Goal: Transaction & Acquisition: Purchase product/service

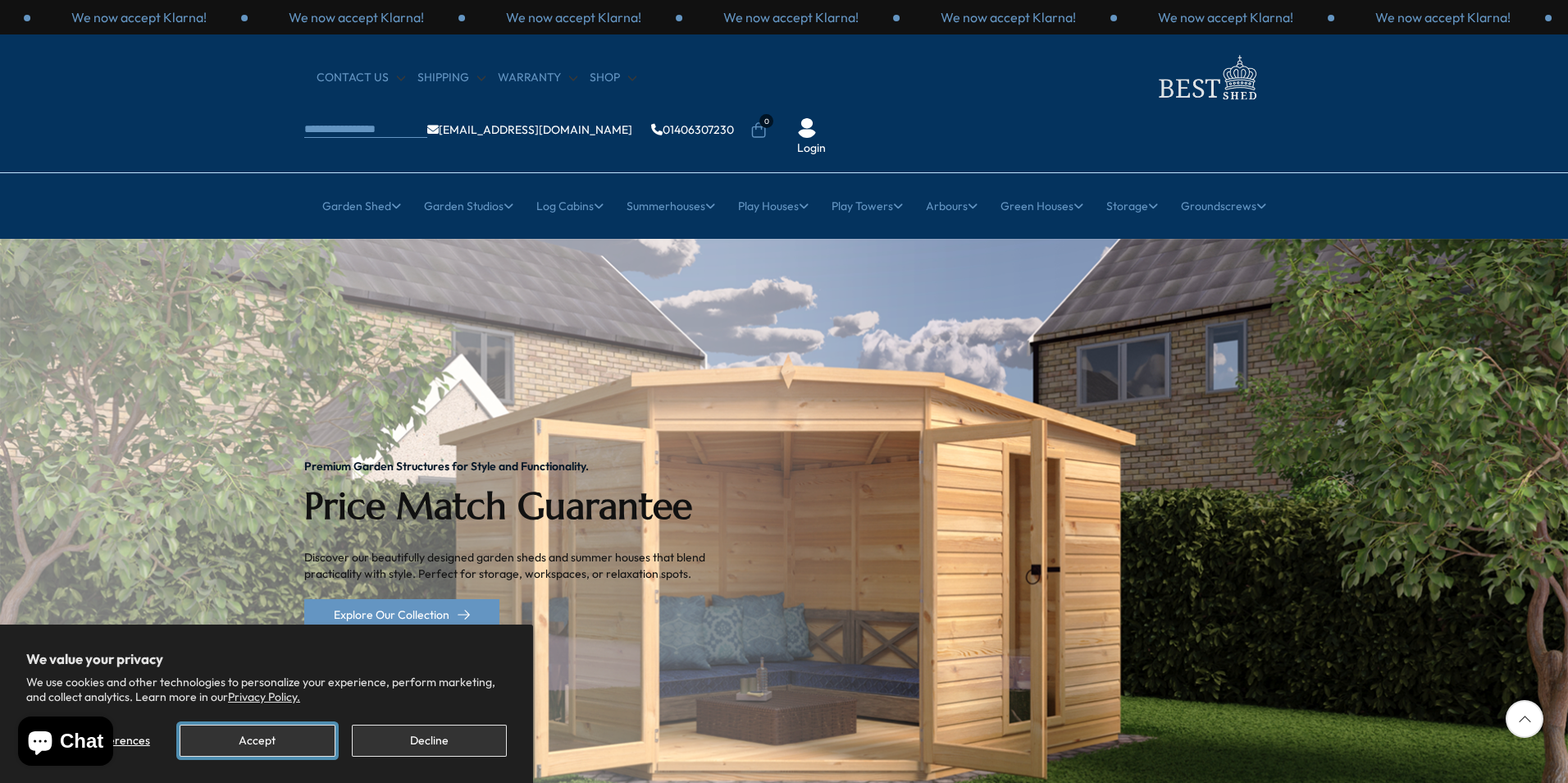
click at [274, 735] on button "Accept" at bounding box center [256, 741] width 155 height 32
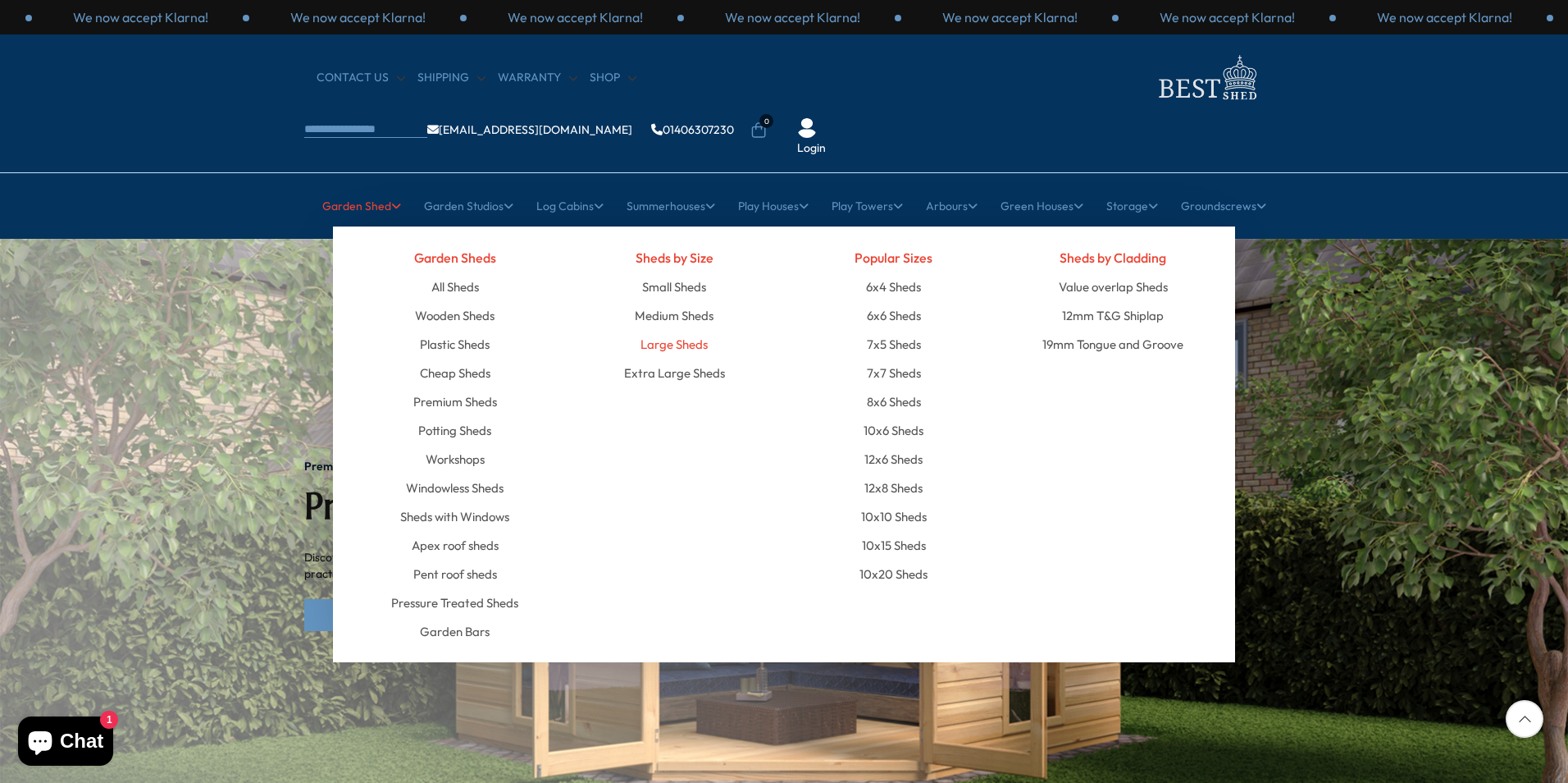
click at [658, 330] on link "Large Sheds" at bounding box center [674, 344] width 67 height 29
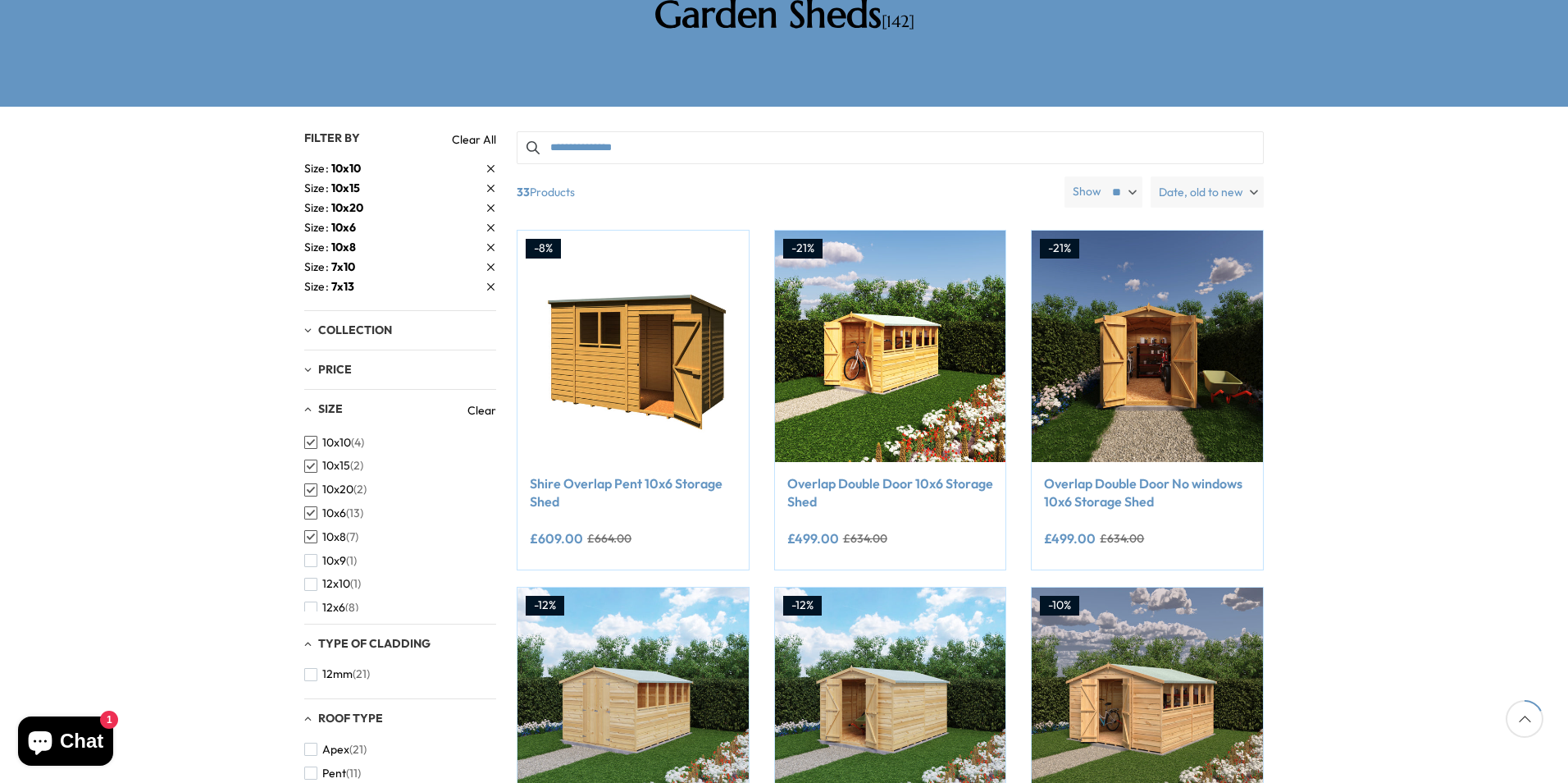
click at [309, 435] on span "button" at bounding box center [311, 442] width 13 height 13
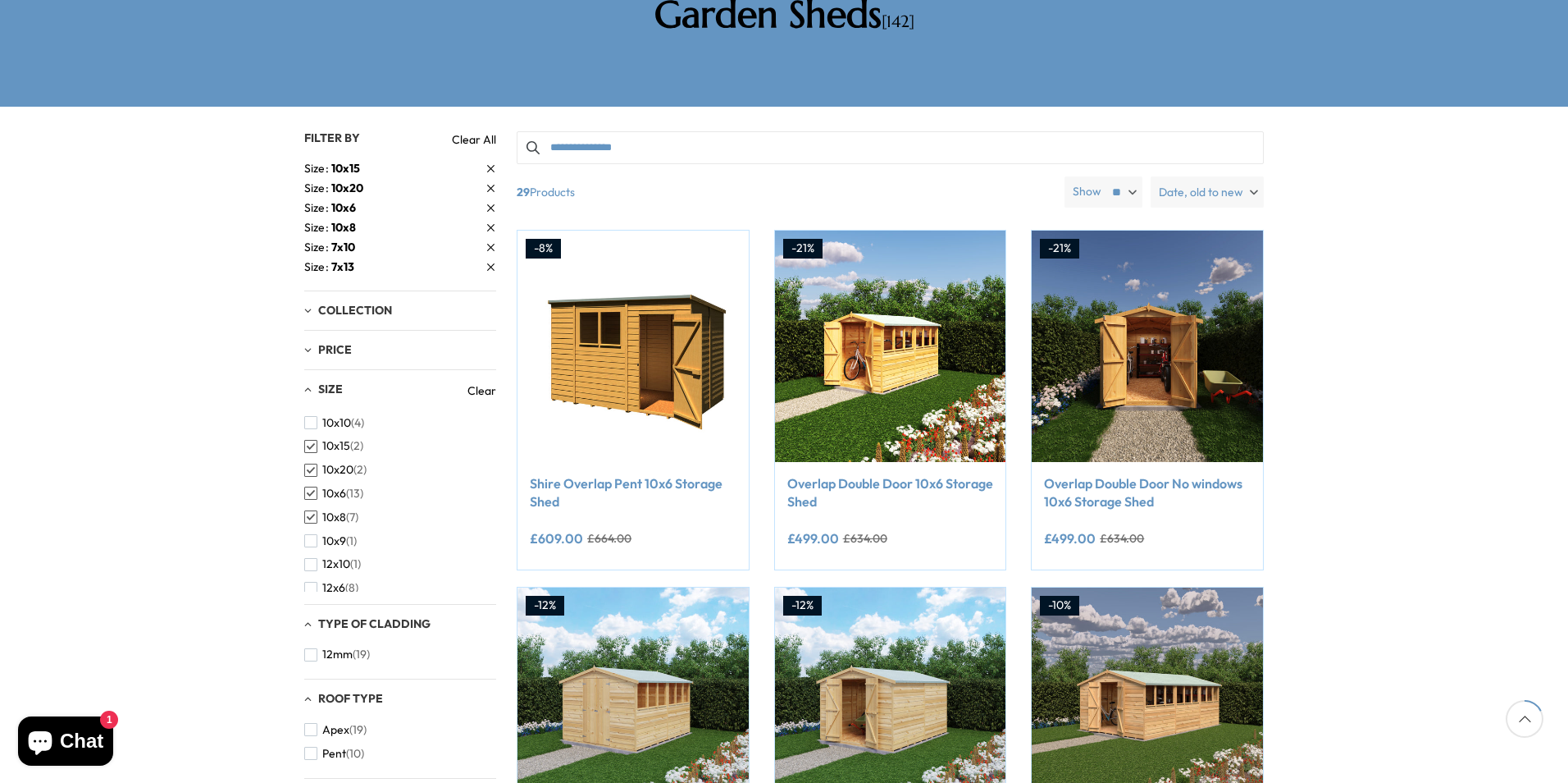
click at [308, 440] on span "button" at bounding box center [311, 446] width 13 height 13
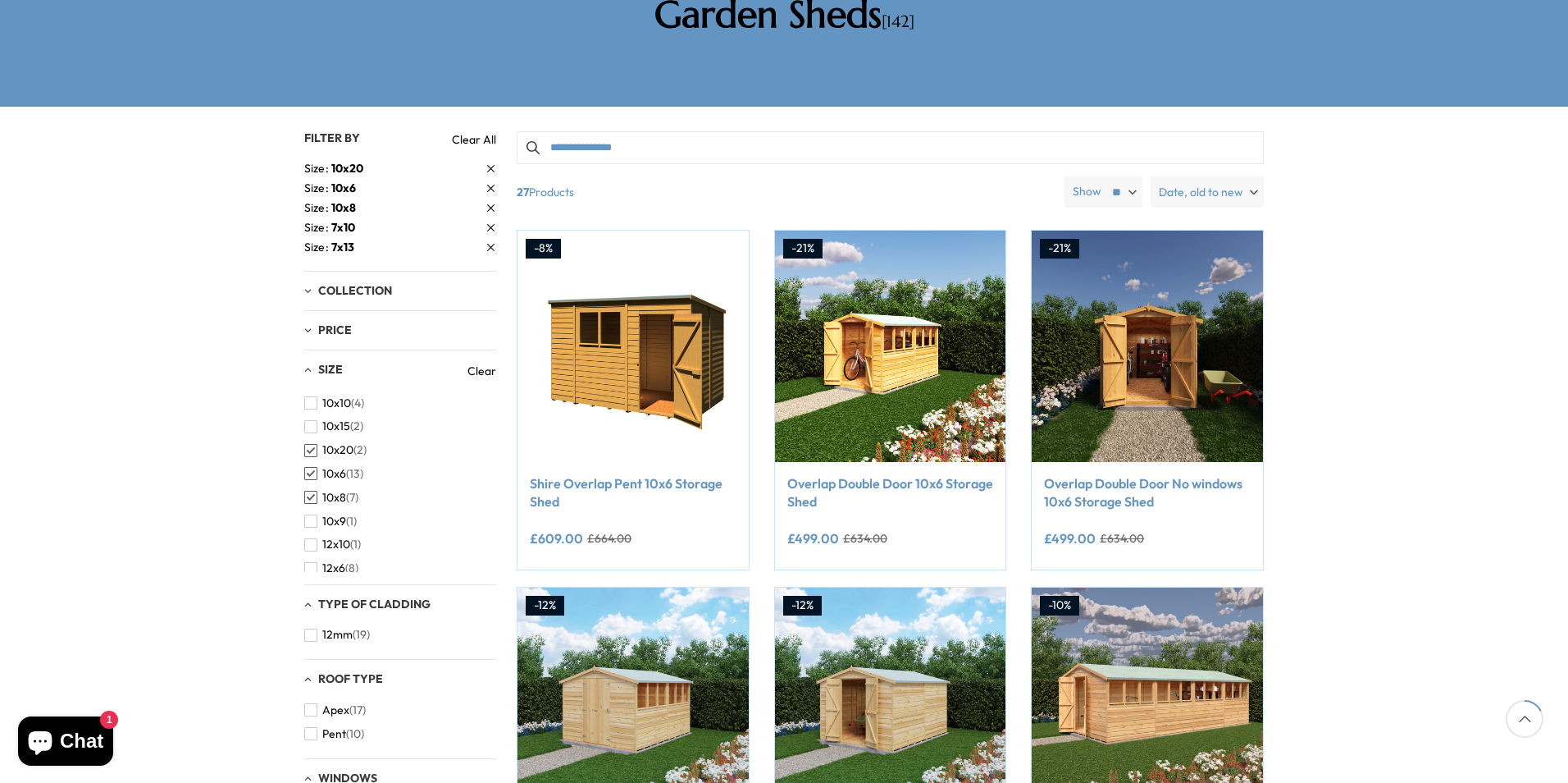
click at [314, 467] on span "button" at bounding box center [311, 473] width 13 height 13
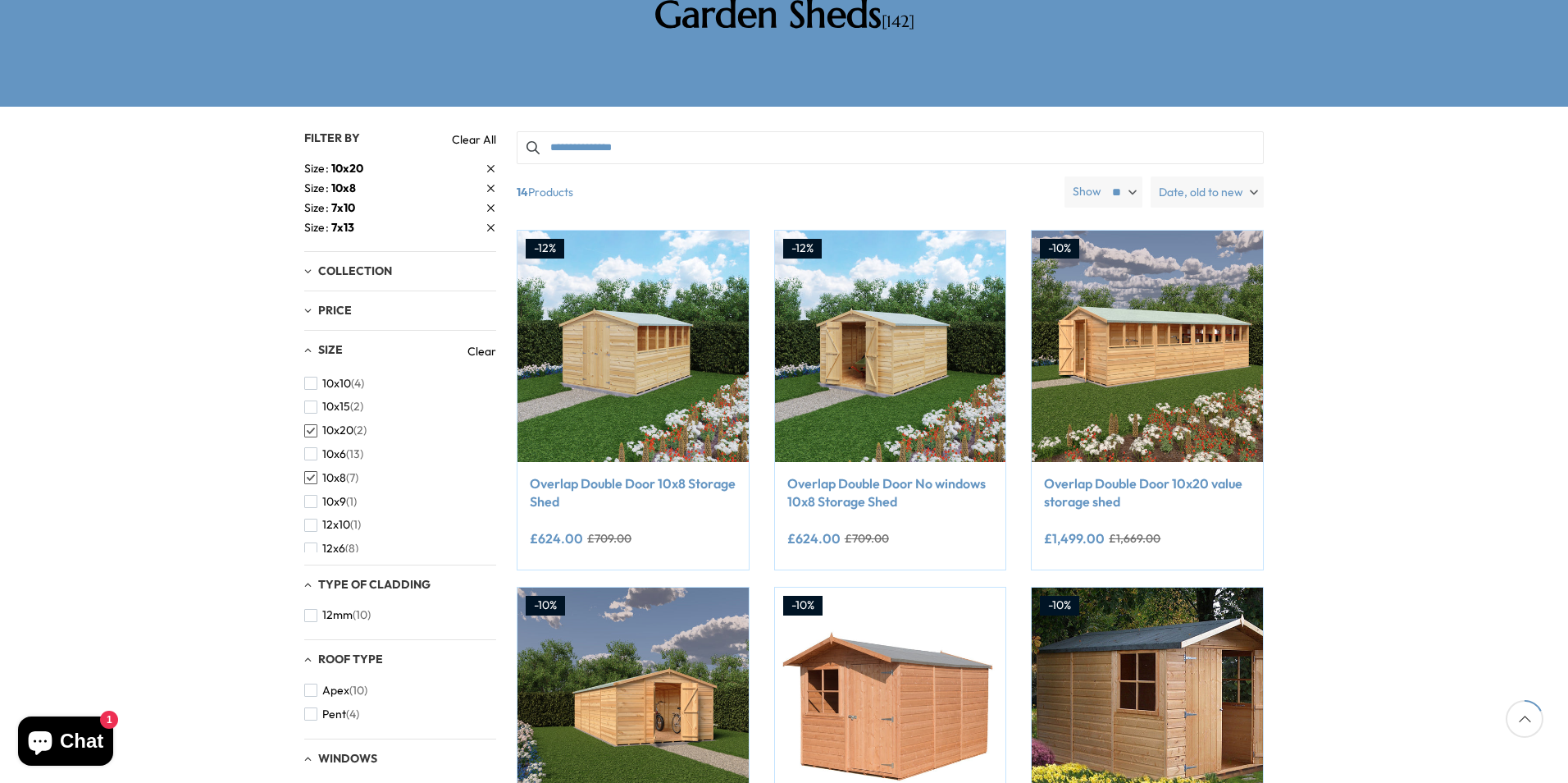
click at [309, 425] on span "button" at bounding box center [311, 431] width 13 height 13
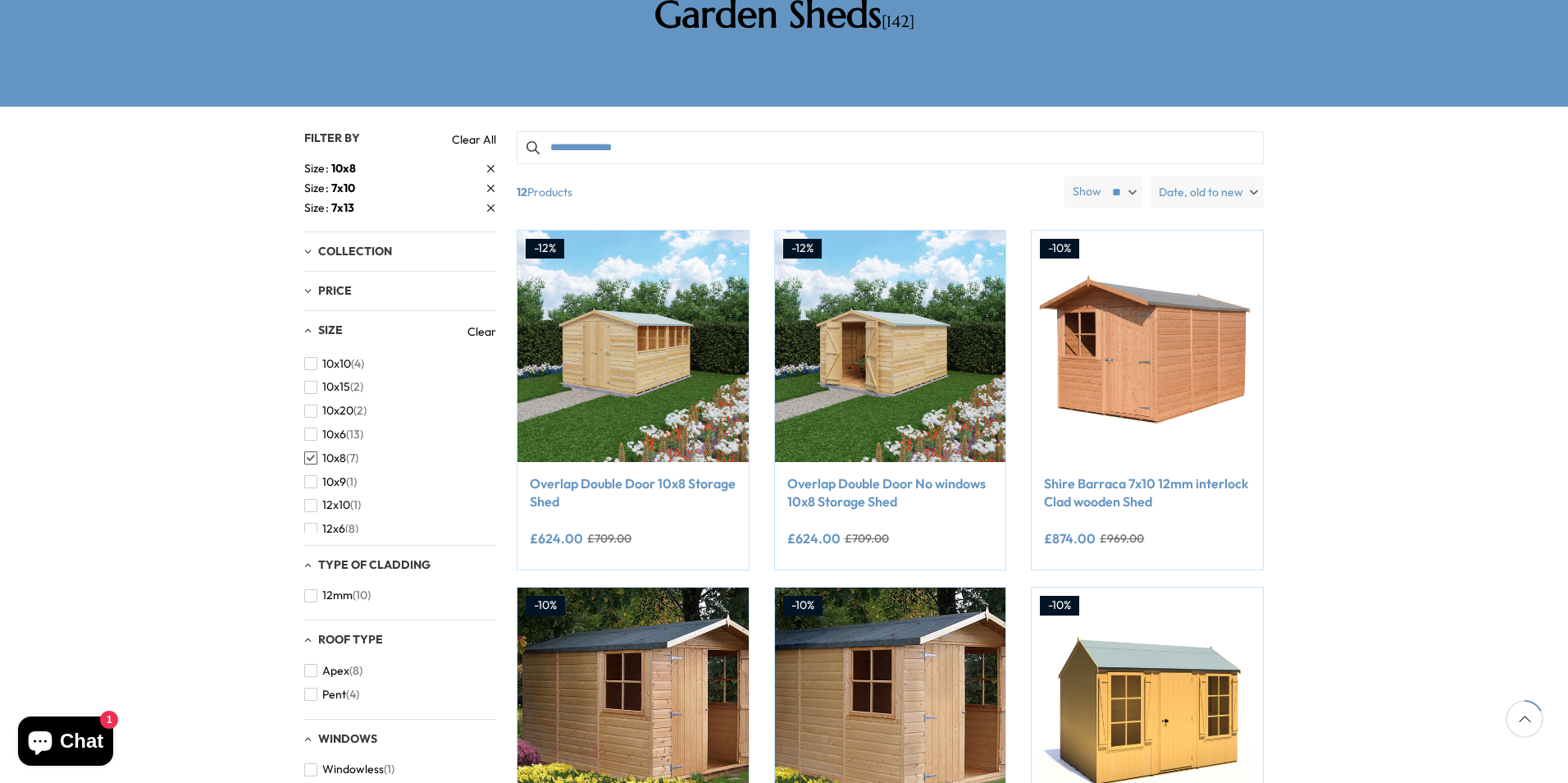
click at [313, 451] on span "button" at bounding box center [311, 458] width 13 height 13
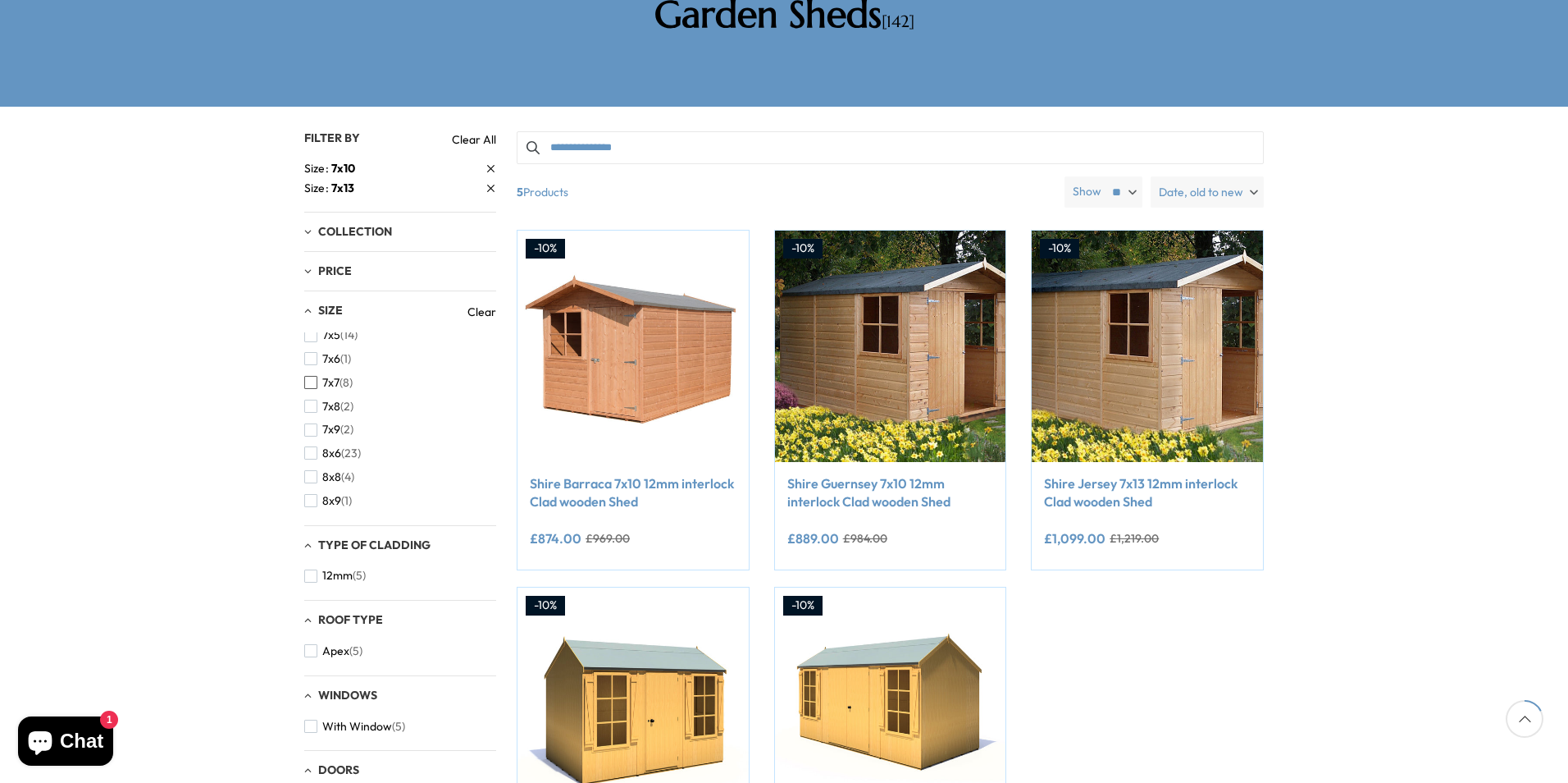
scroll to position [328, 0]
click at [313, 364] on span "button" at bounding box center [311, 370] width 13 height 13
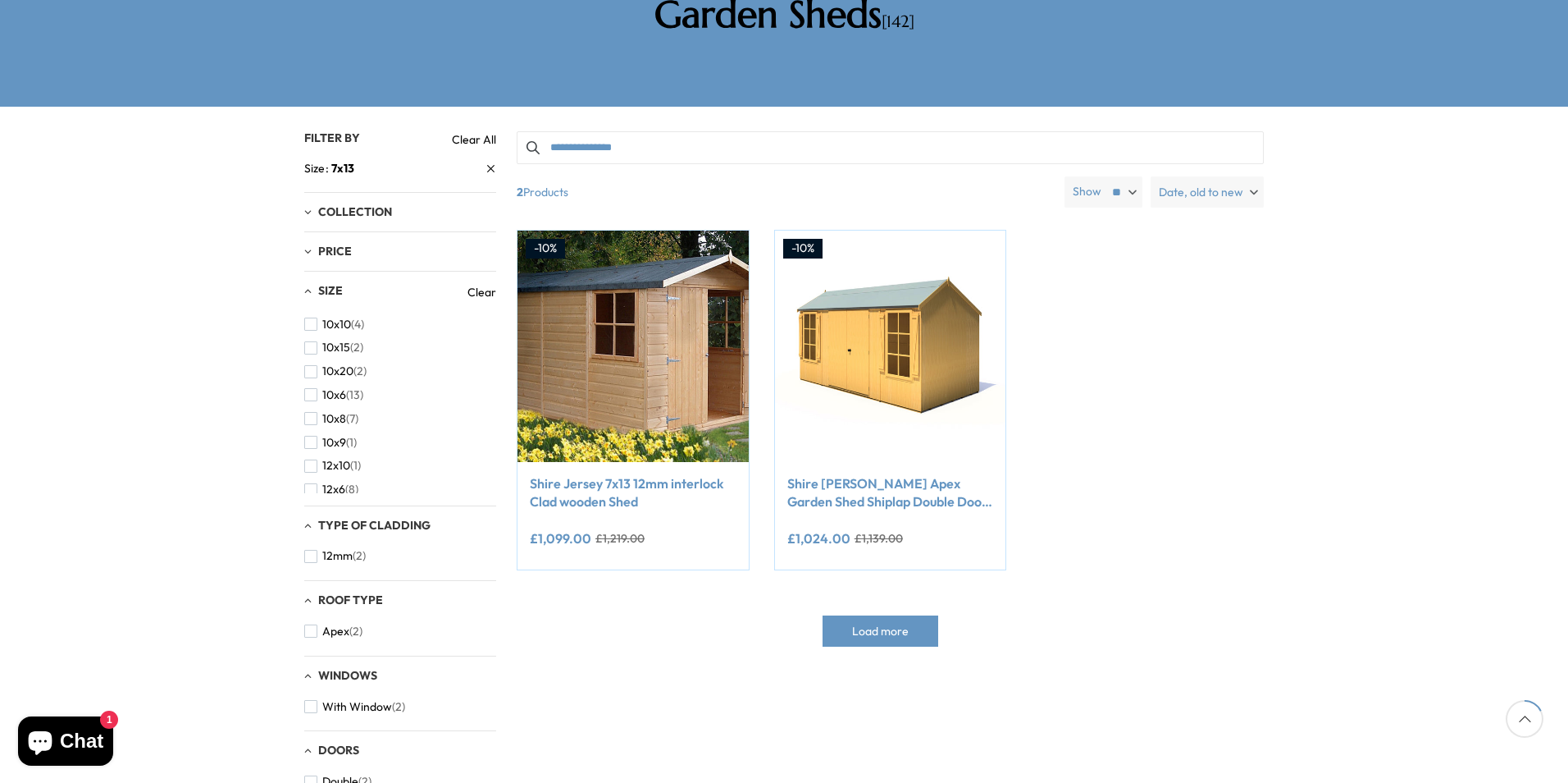
click at [489, 284] on link "Clear" at bounding box center [482, 292] width 29 height 16
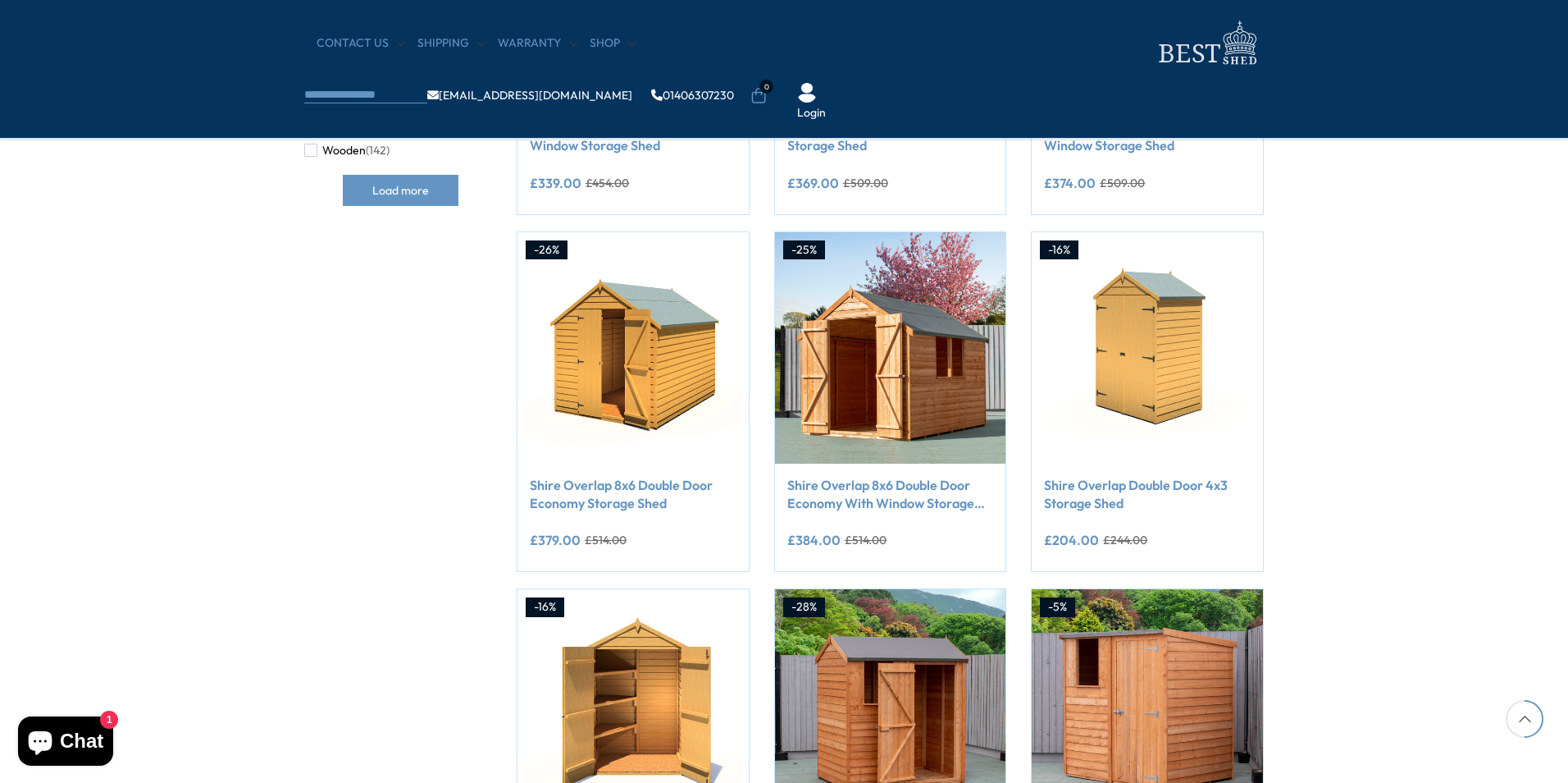
scroll to position [246, 0]
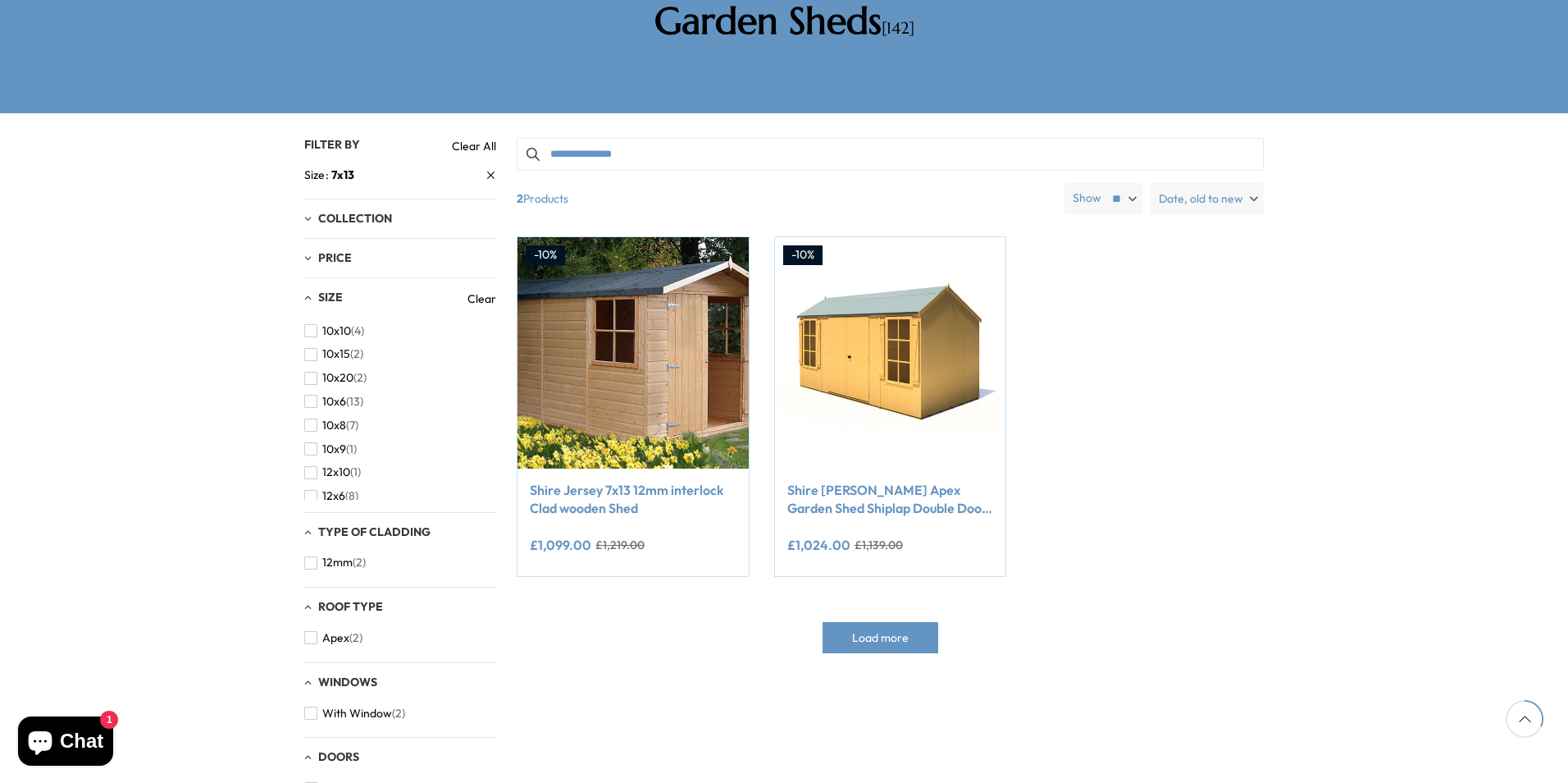
scroll to position [328, 0]
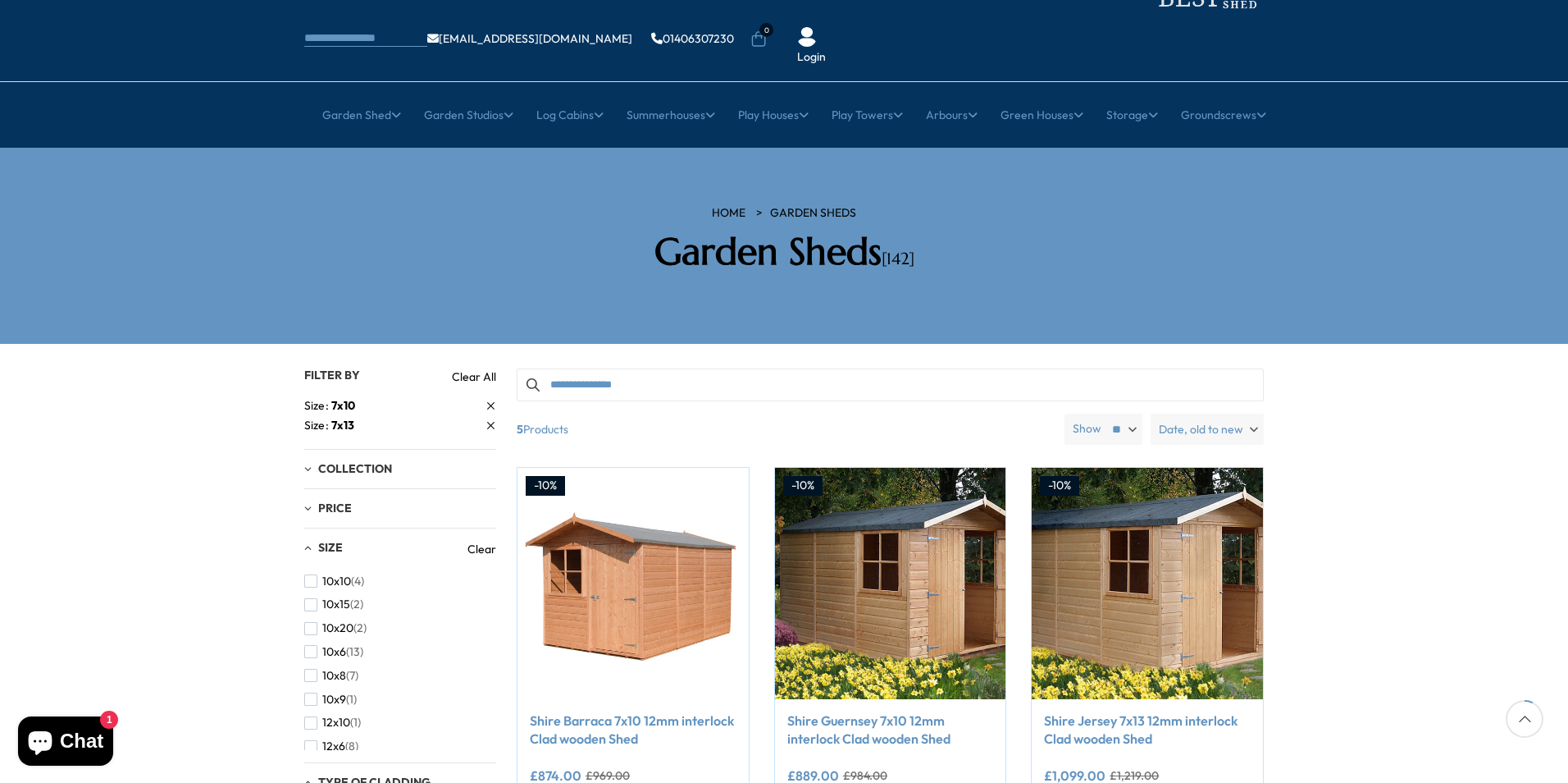
scroll to position [82, 0]
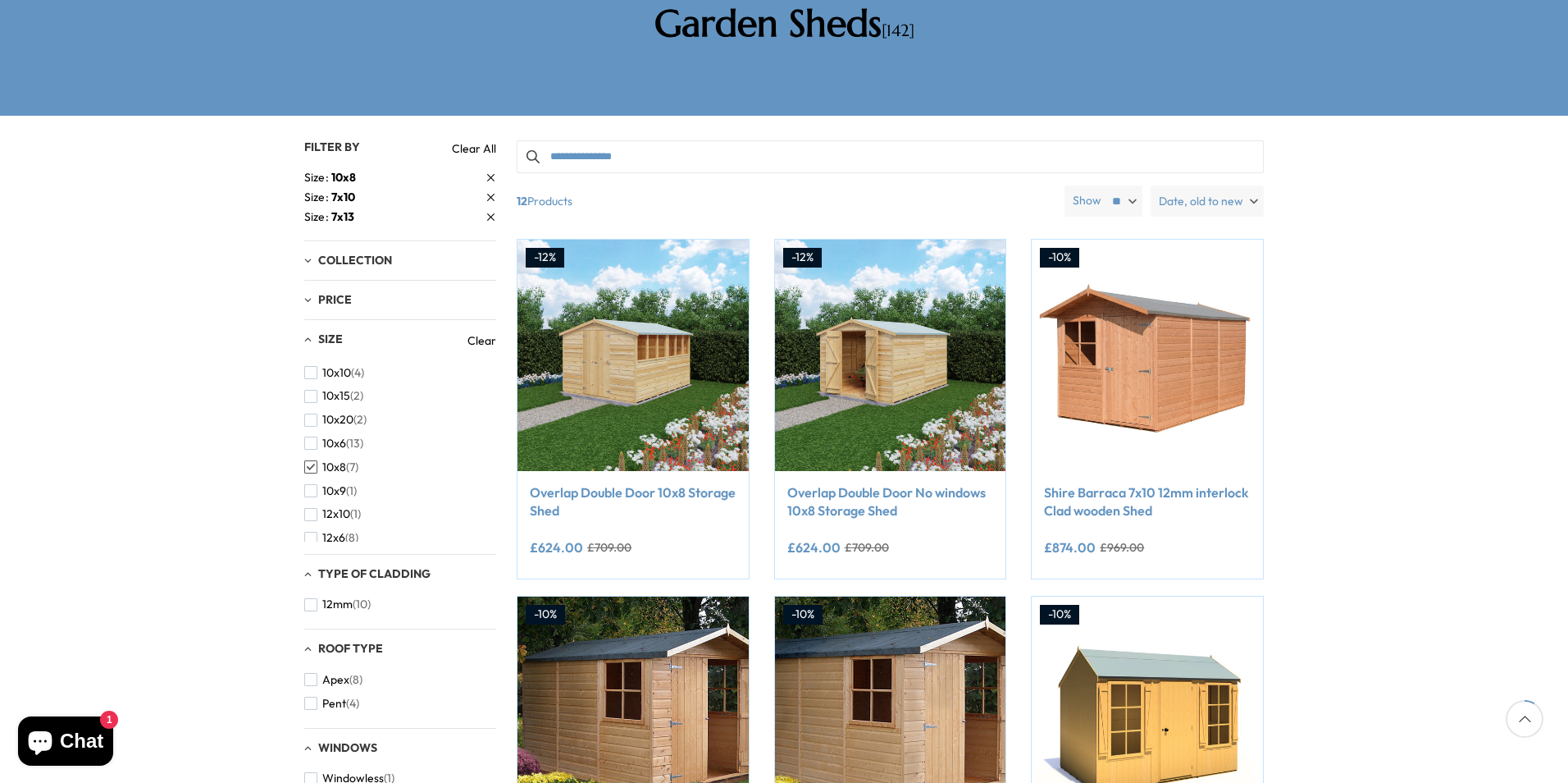
scroll to position [328, 0]
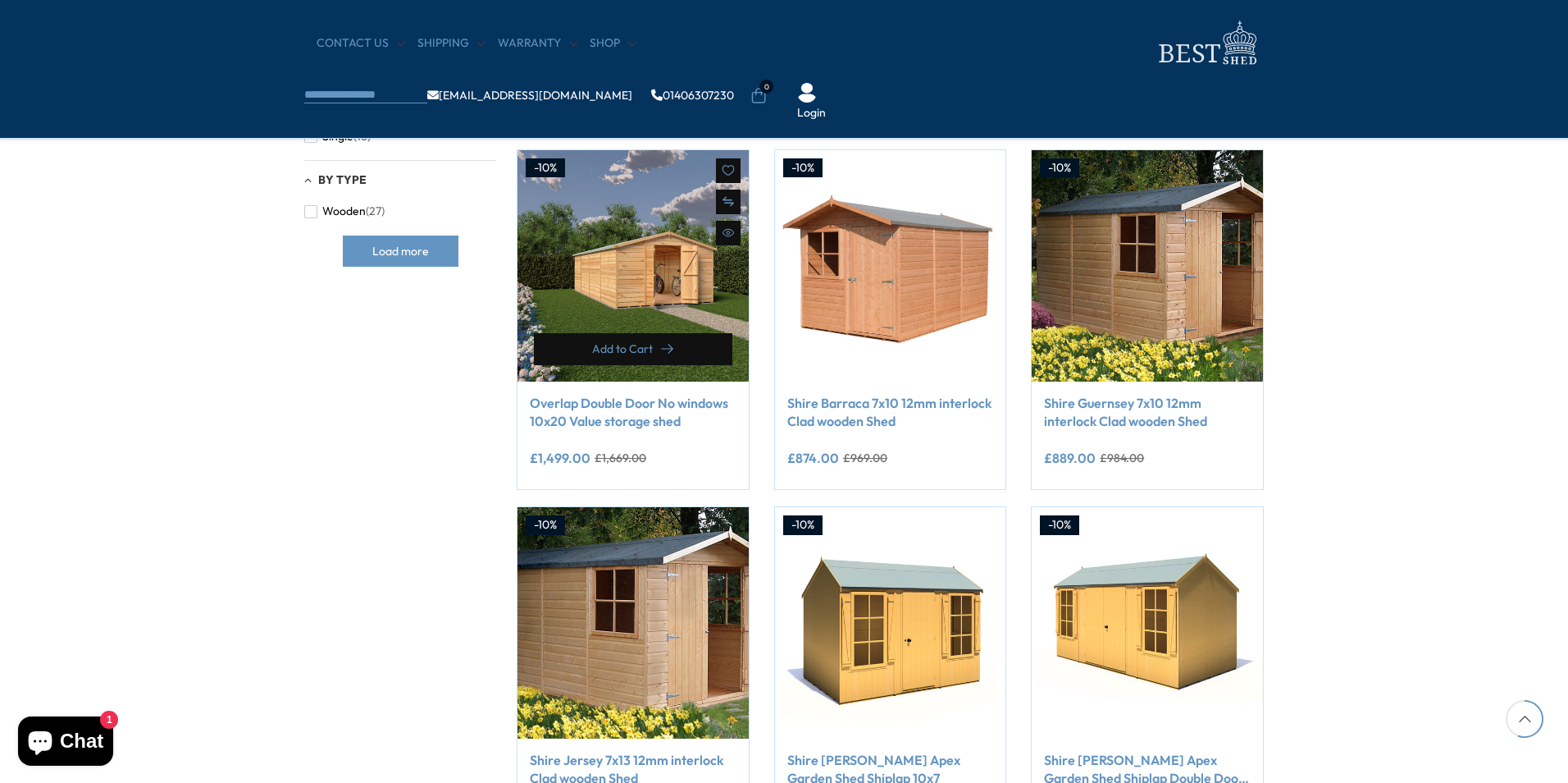
scroll to position [1066, 0]
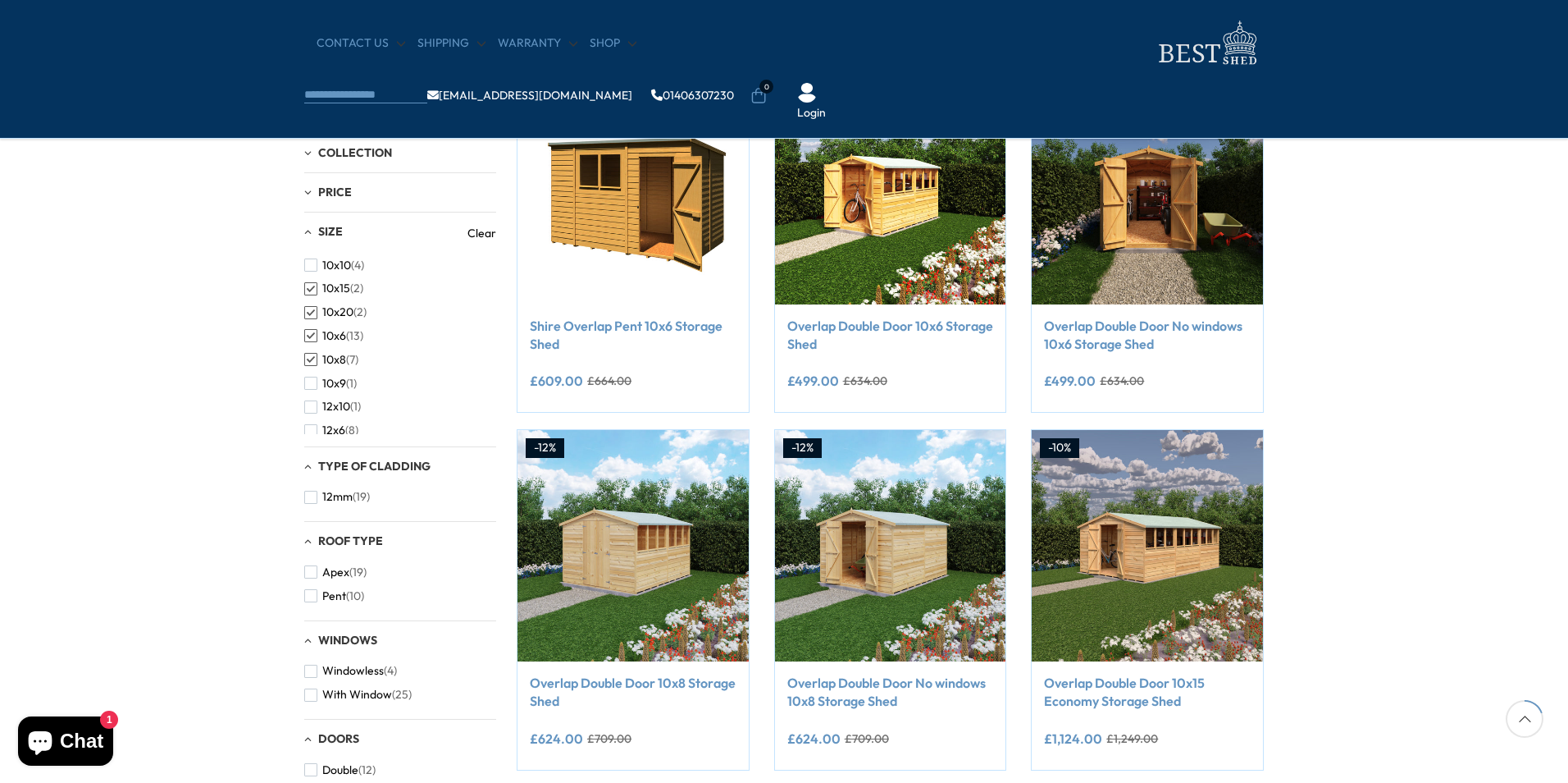
scroll to position [328, 0]
